Goal: Task Accomplishment & Management: Use online tool/utility

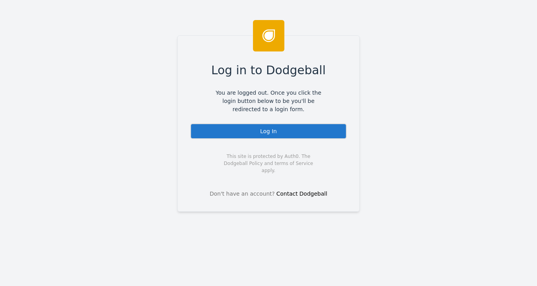
click at [262, 130] on div "Log In" at bounding box center [268, 131] width 157 height 16
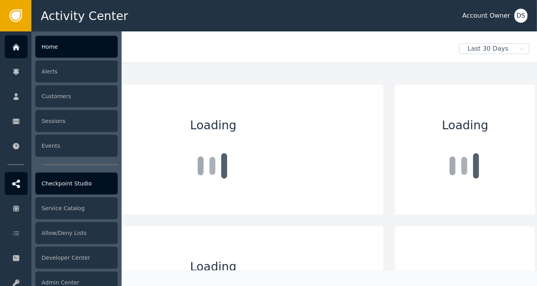
click at [21, 186] on div at bounding box center [16, 183] width 23 height 23
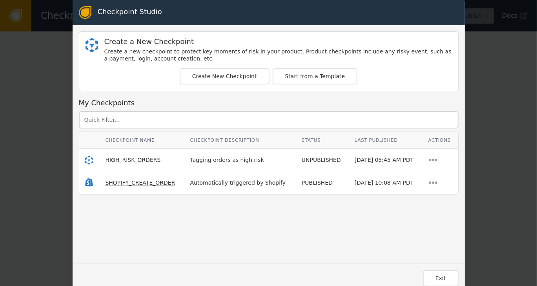
click at [129, 182] on span "SHOPIFY_CREATE_ORDER" at bounding box center [140, 182] width 70 height 6
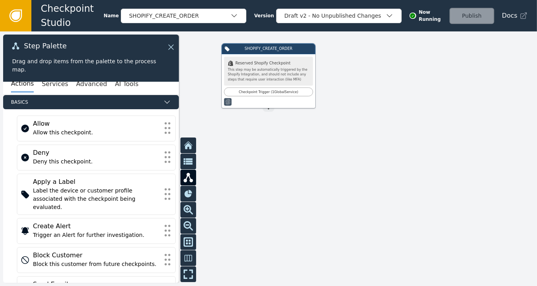
click at [18, 18] on icon at bounding box center [15, 15] width 9 height 9
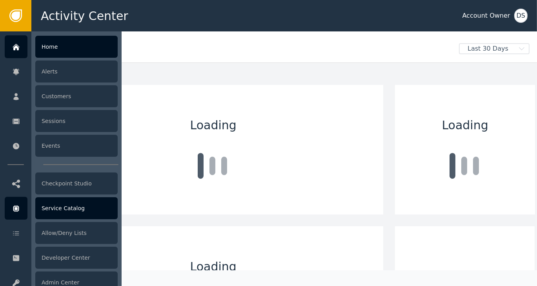
click at [62, 213] on div "Service Catalog" at bounding box center [76, 208] width 82 height 22
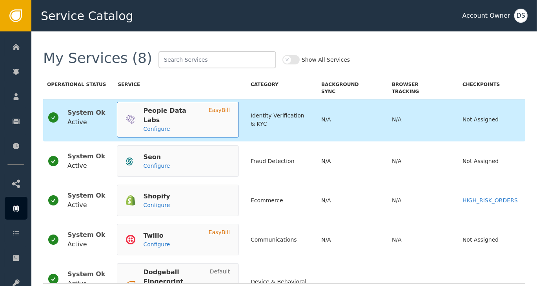
scroll to position [39, 0]
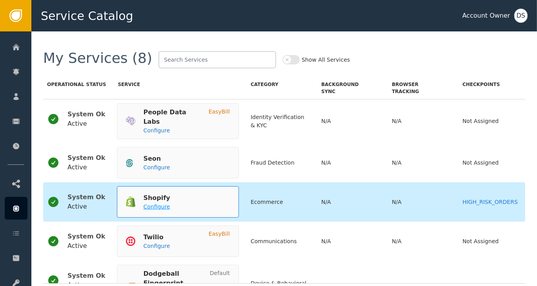
click at [145, 203] on span "Configure" at bounding box center [156, 206] width 27 height 6
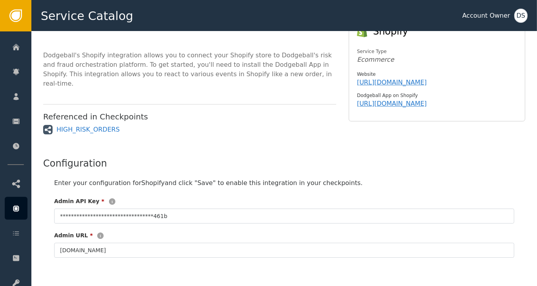
scroll to position [154, 0]
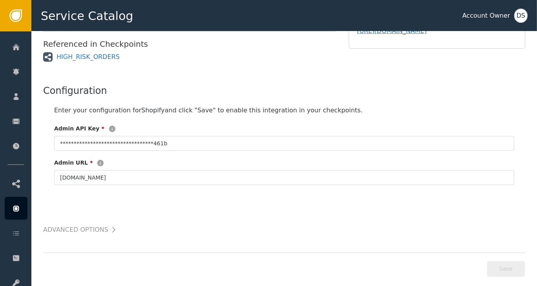
click at [110, 226] on icon at bounding box center [114, 230] width 8 height 8
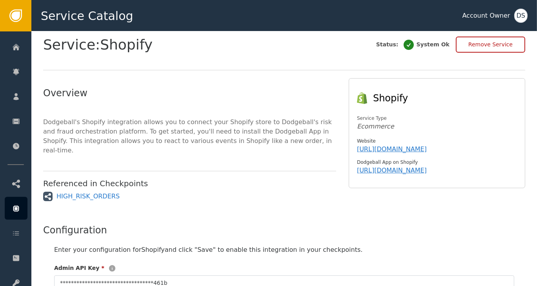
scroll to position [0, 0]
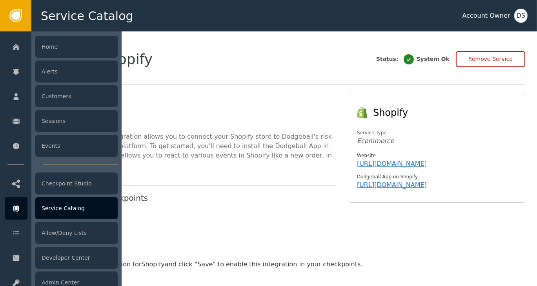
click at [69, 206] on div "Service Catalog" at bounding box center [76, 208] width 82 height 22
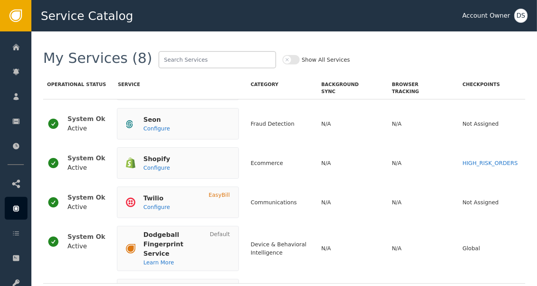
scroll to position [69, 0]
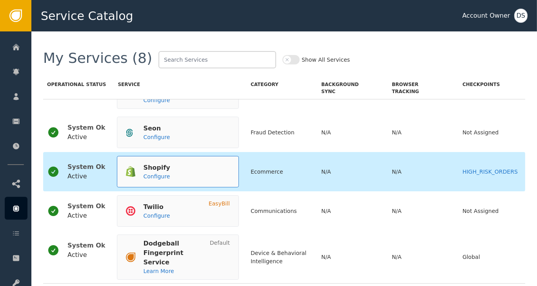
click at [143, 163] on div "Shopify" at bounding box center [156, 167] width 27 height 9
